Goal: Task Accomplishment & Management: Manage account settings

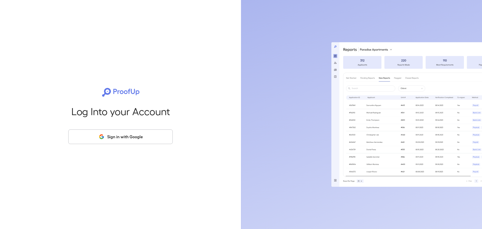
click at [107, 140] on button "Sign in with Google" at bounding box center [120, 136] width 105 height 15
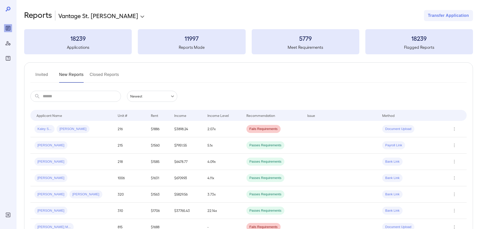
click at [44, 76] on button "Invited" at bounding box center [41, 77] width 23 height 12
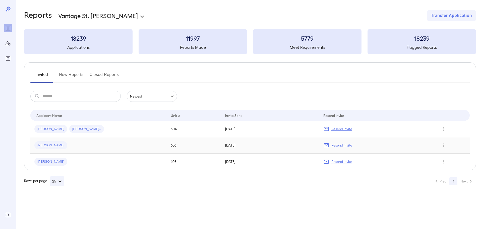
click at [50, 147] on span "[PERSON_NAME]" at bounding box center [50, 145] width 33 height 5
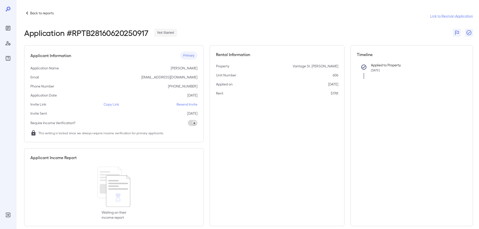
click at [187, 105] on p "Resend Invite" at bounding box center [186, 104] width 21 height 5
